Goal: Task Accomplishment & Management: Use online tool/utility

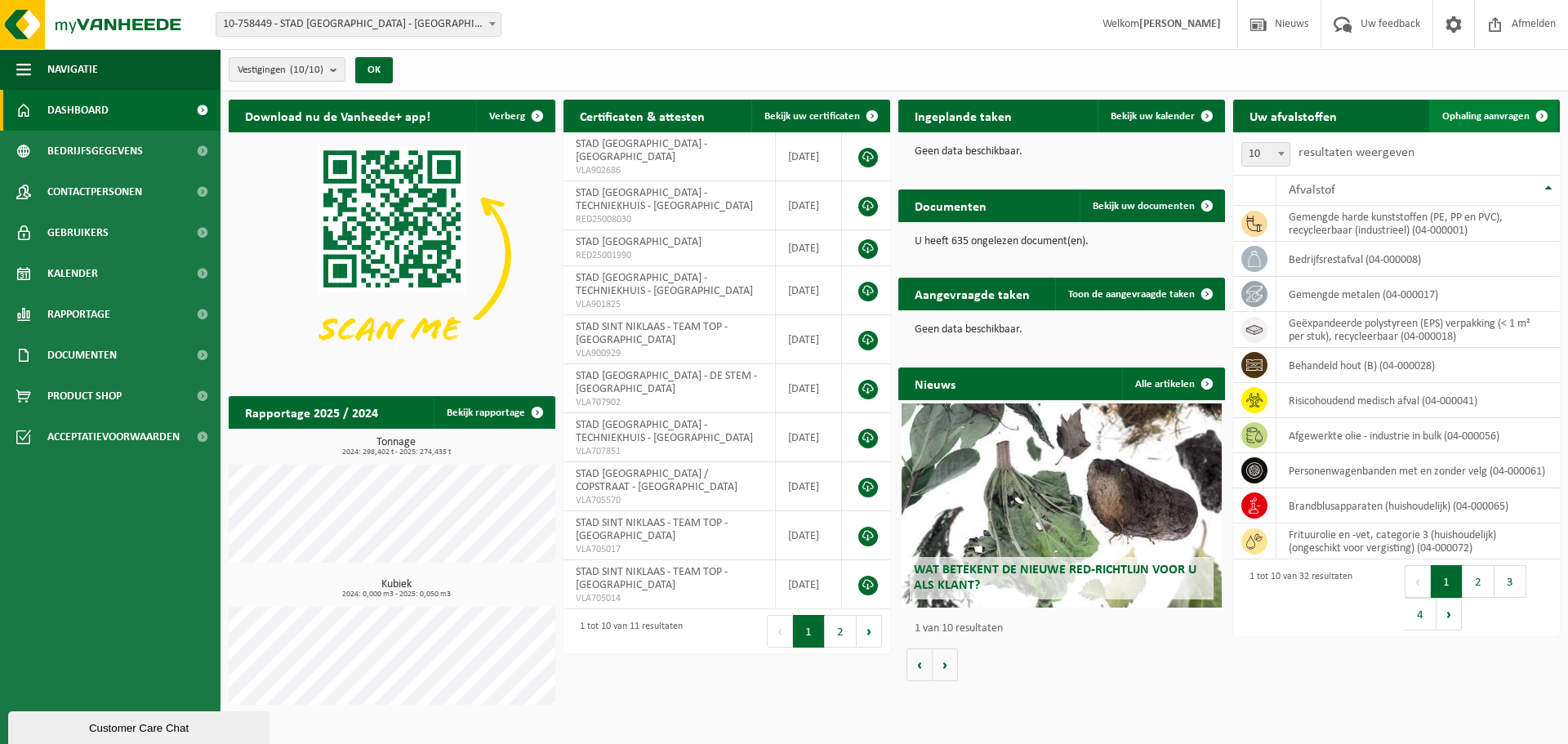
click at [1474, 121] on link "Ophaling aanvragen" at bounding box center [1495, 116] width 129 height 32
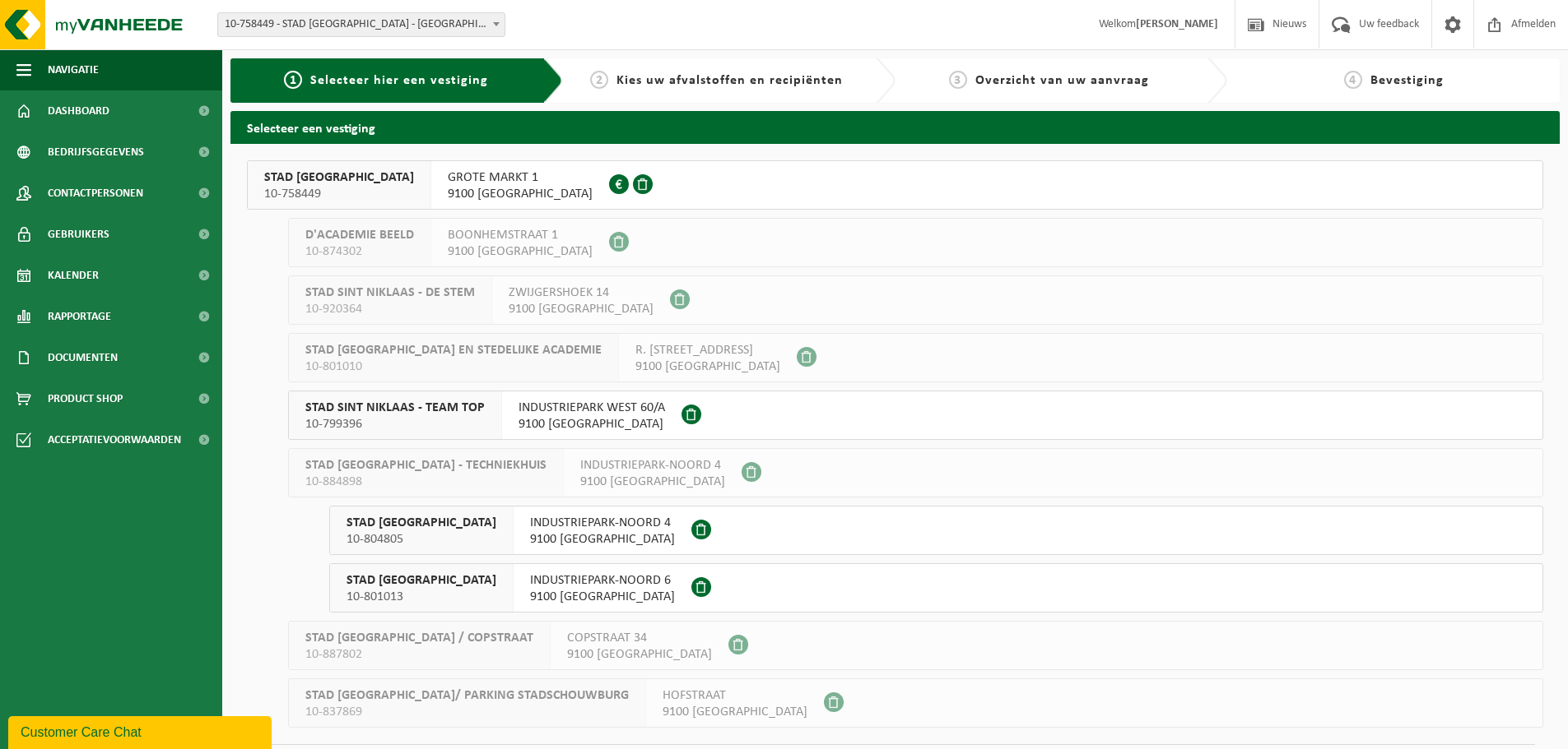
click at [456, 420] on span "10-799396" at bounding box center [395, 424] width 179 height 17
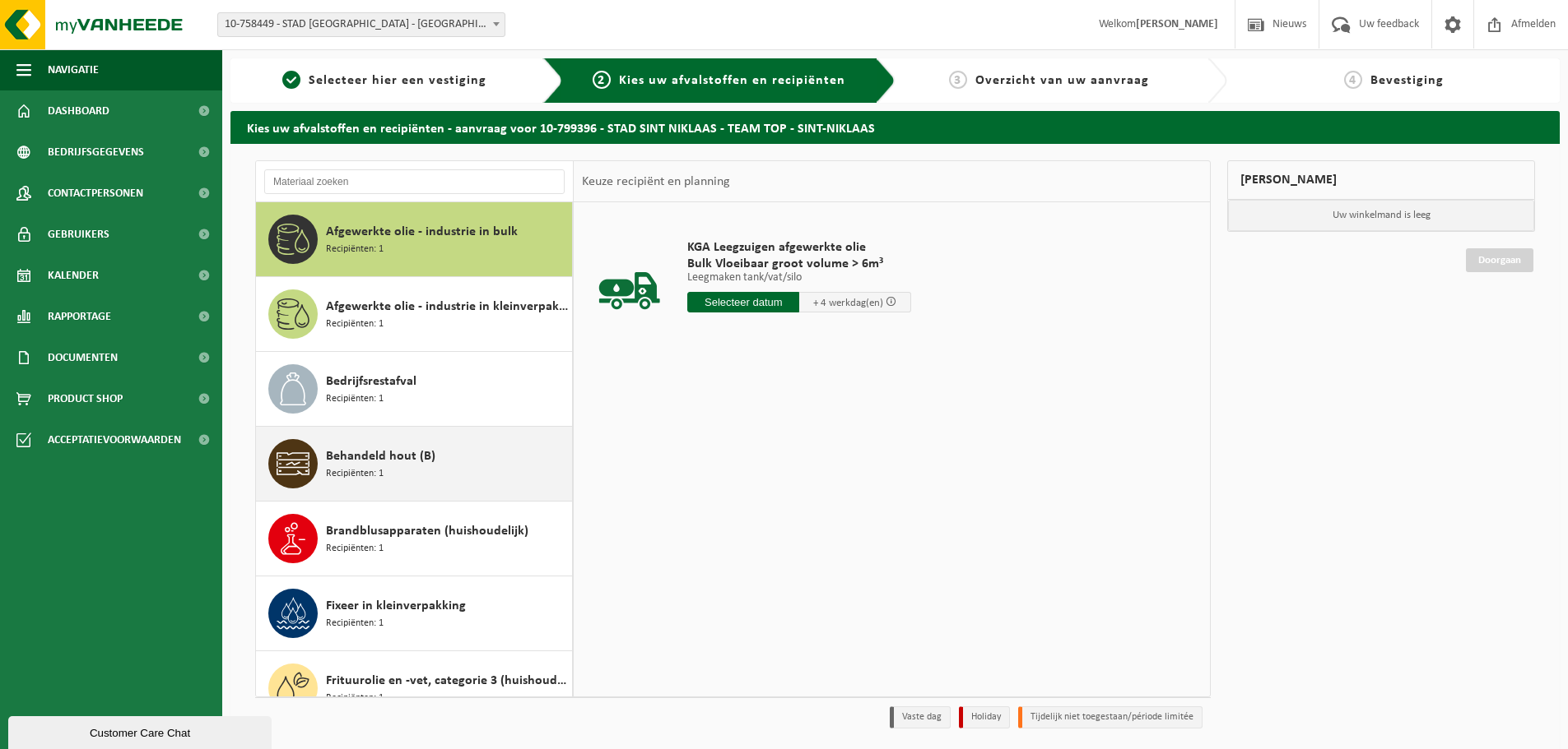
click at [380, 453] on span "Behandeld hout (B)" at bounding box center [381, 456] width 109 height 20
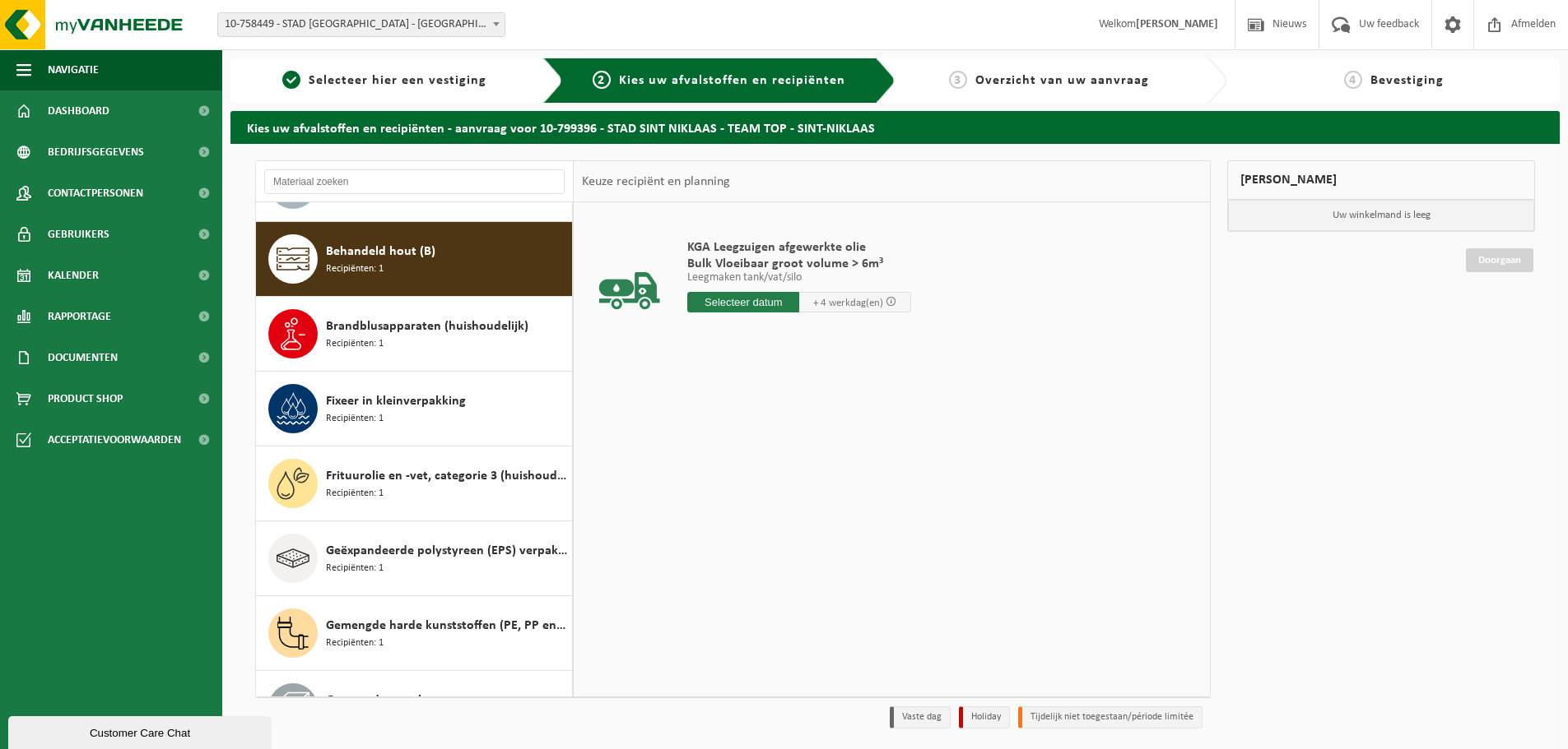
scroll to position [225, 0]
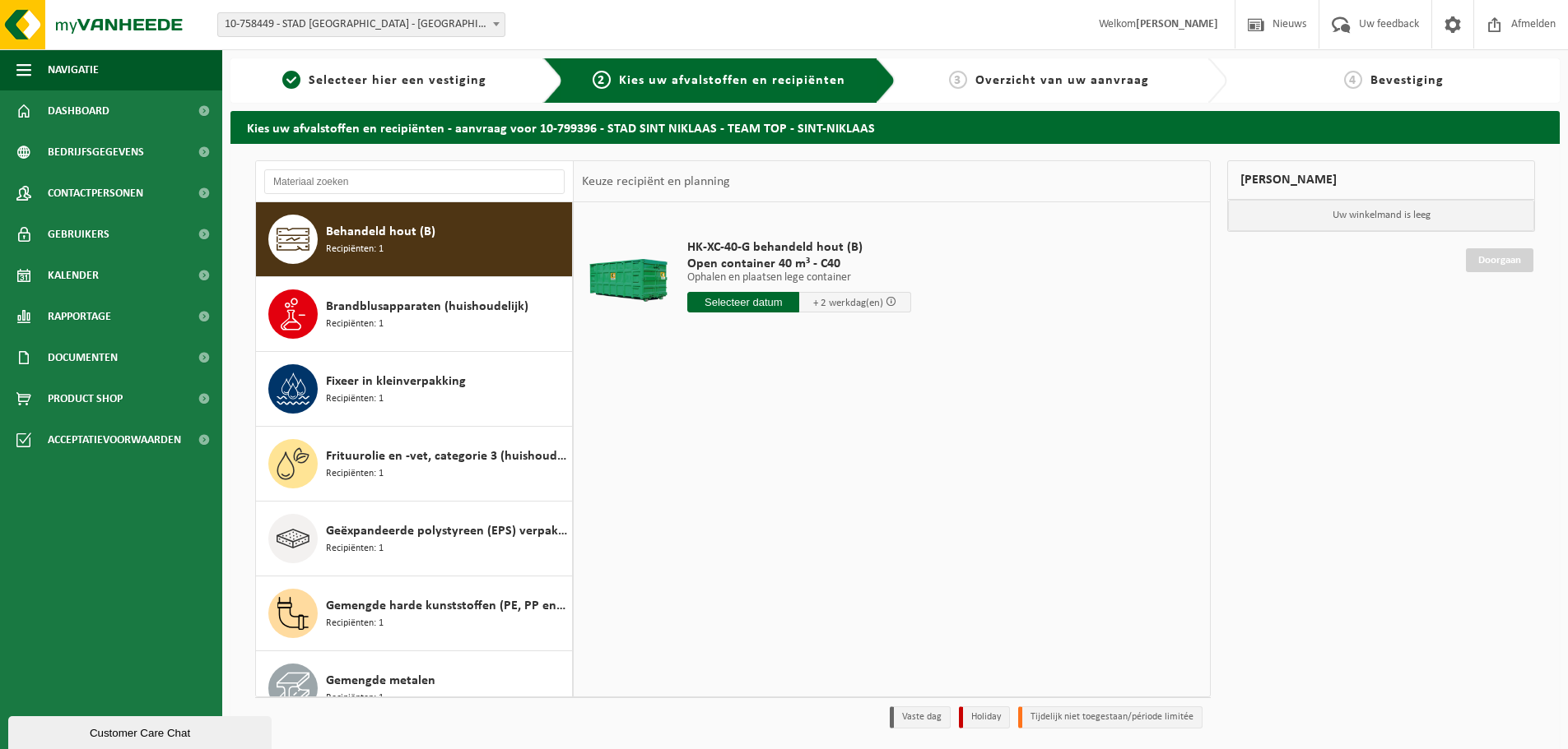
click at [744, 299] on input "text" at bounding box center [744, 302] width 112 height 21
click at [693, 500] on div "29" at bounding box center [702, 501] width 29 height 27
type input "Van 2025-09-29"
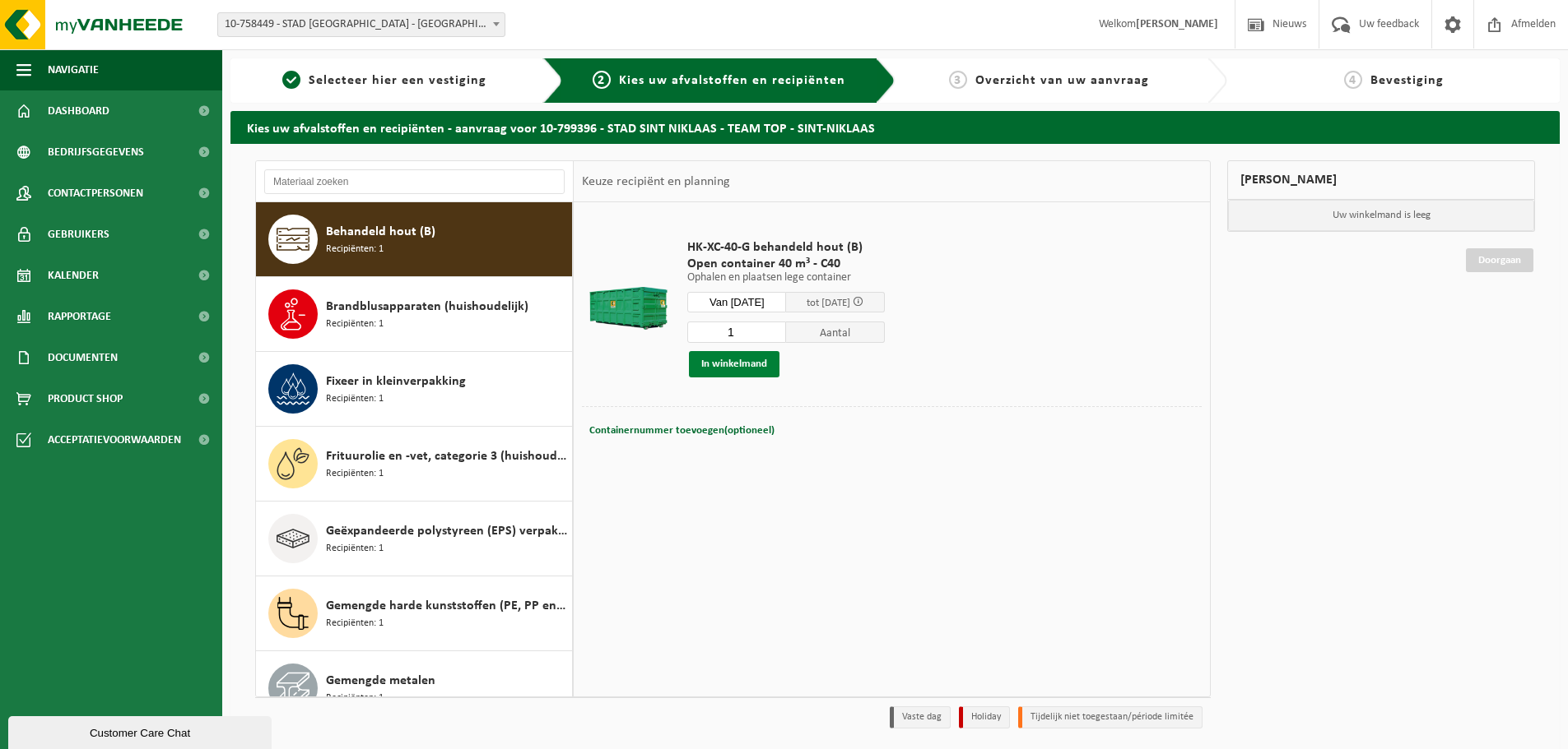
click at [694, 365] on button "In winkelmand" at bounding box center [735, 364] width 91 height 27
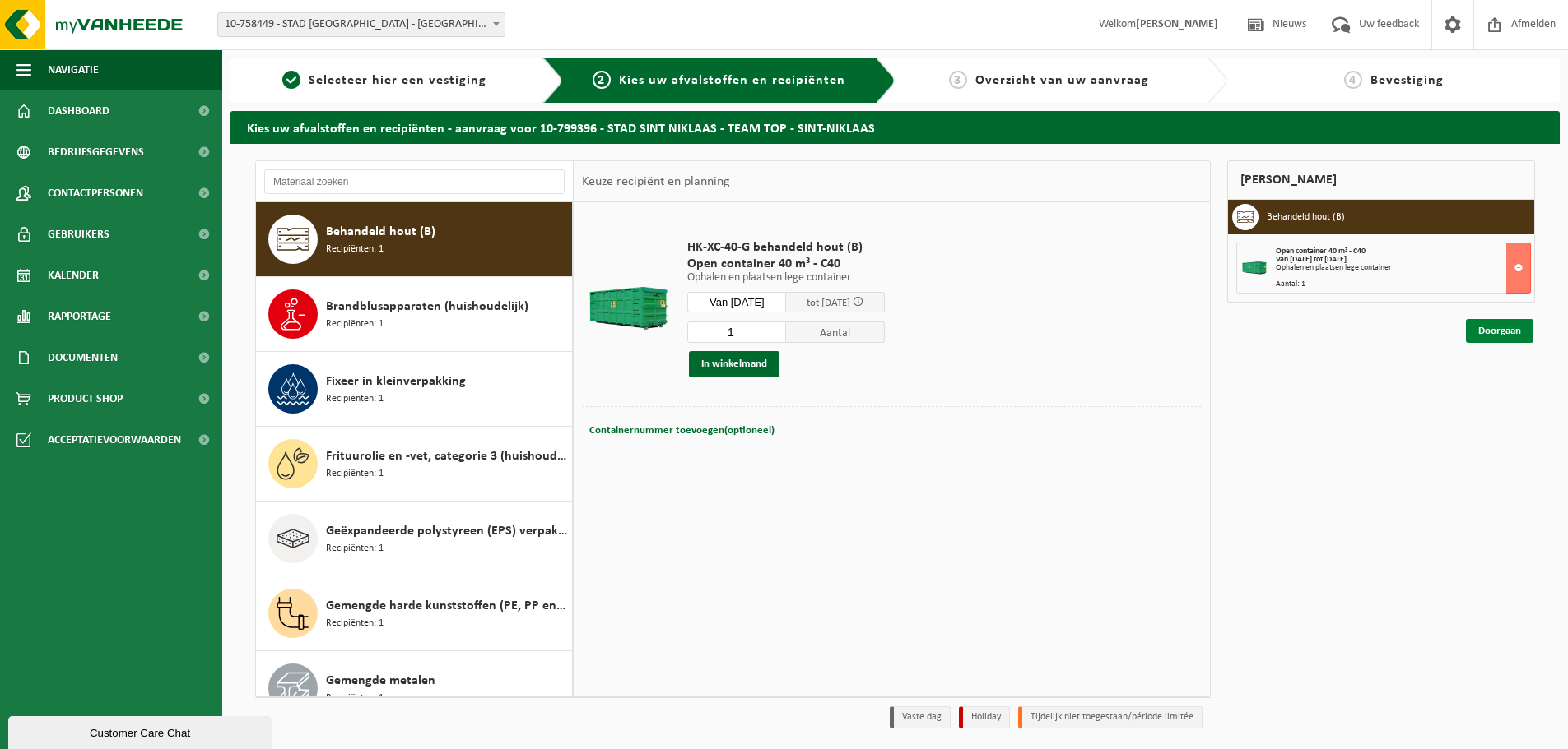
click at [1490, 332] on link "Doorgaan" at bounding box center [1499, 331] width 67 height 24
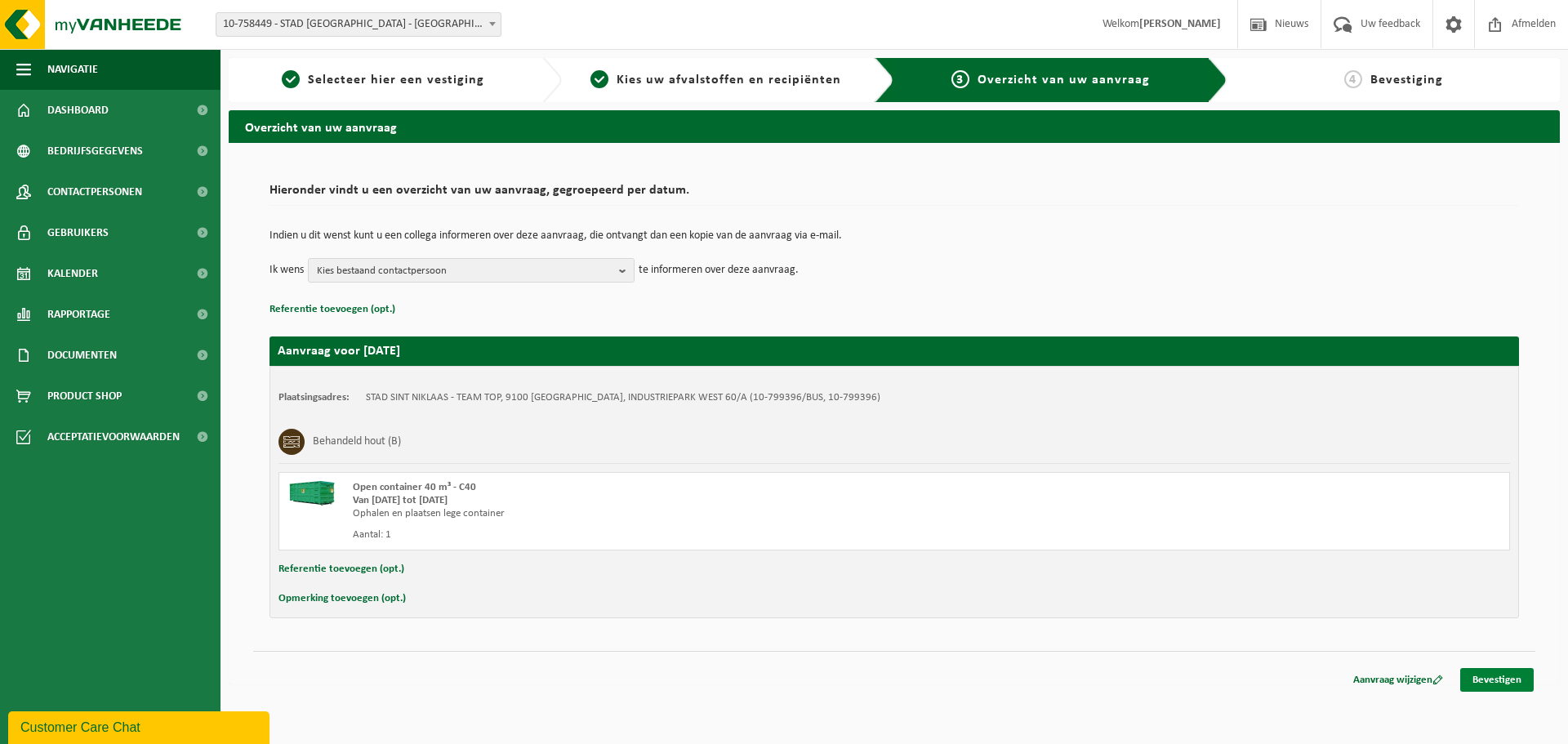
click at [1499, 681] on link "Bevestigen" at bounding box center [1497, 680] width 73 height 23
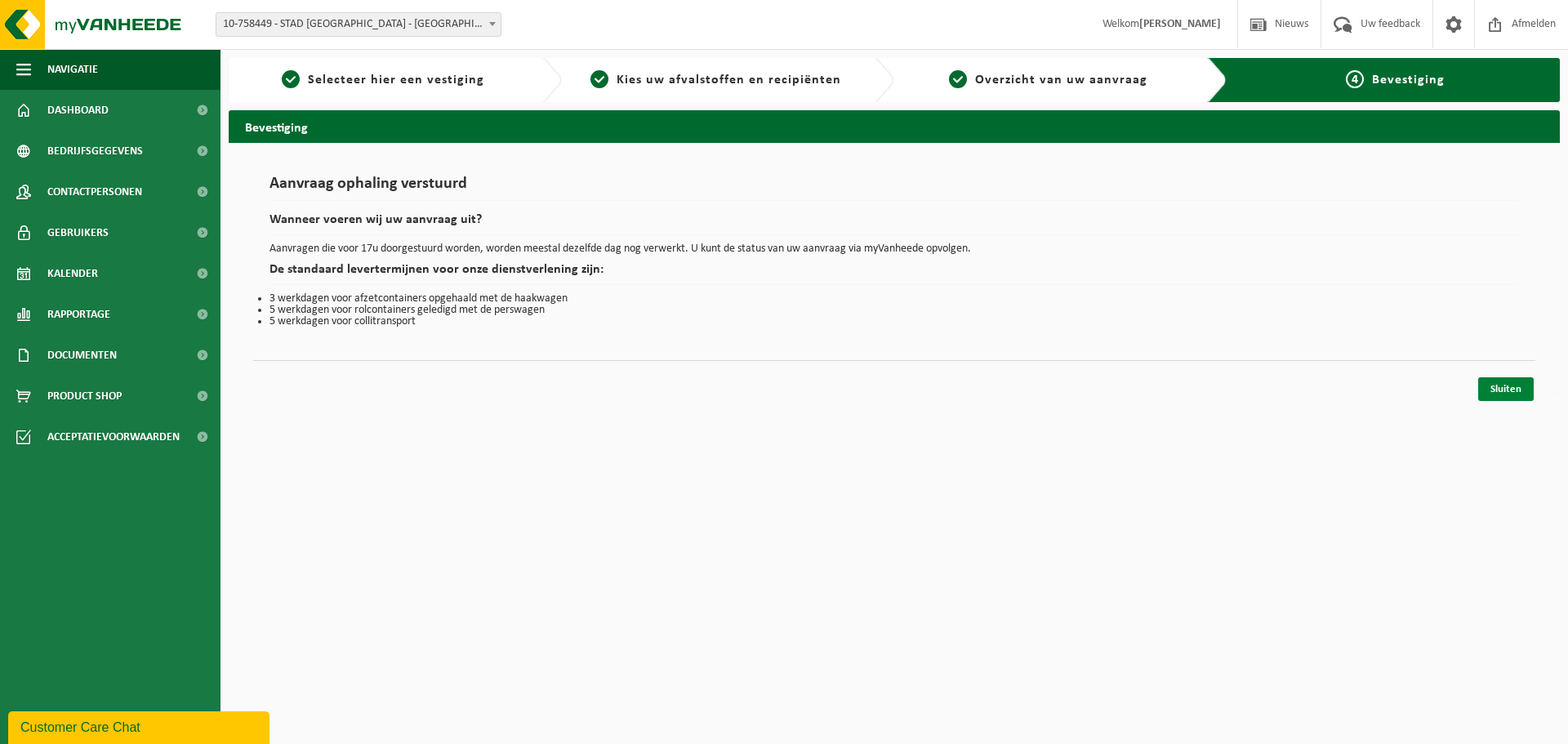
click at [1502, 397] on link "Sluiten" at bounding box center [1506, 390] width 56 height 23
